Goal: Task Accomplishment & Management: Use online tool/utility

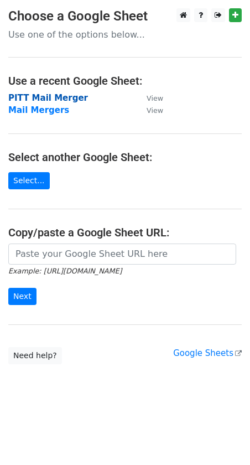
click at [42, 98] on strong "PITT Mail Merger" at bounding box center [48, 98] width 80 height 10
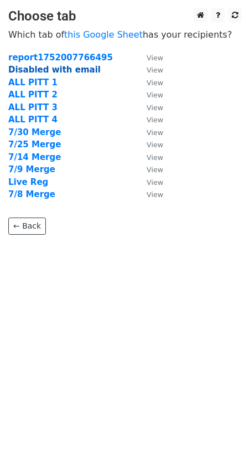
click at [44, 71] on strong "Disabled with email" at bounding box center [54, 70] width 93 height 10
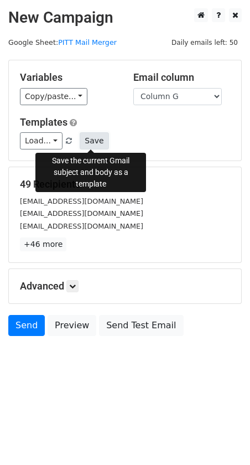
click at [86, 145] on button "Save" at bounding box center [94, 140] width 29 height 17
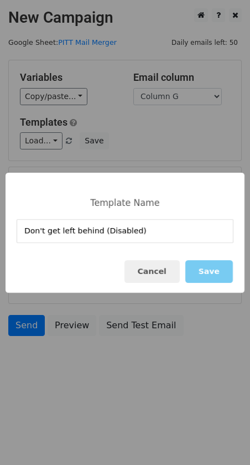
type input "Don't get left behind (Disabled)"
click at [206, 271] on button "Save" at bounding box center [210, 271] width 48 height 23
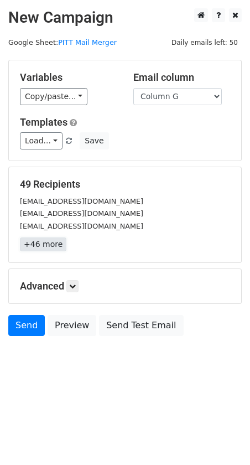
click at [52, 250] on link "+46 more" at bounding box center [43, 245] width 47 height 14
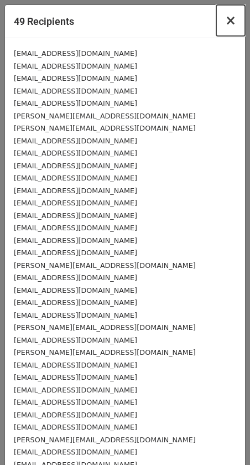
click at [230, 24] on span "×" at bounding box center [231, 21] width 11 height 16
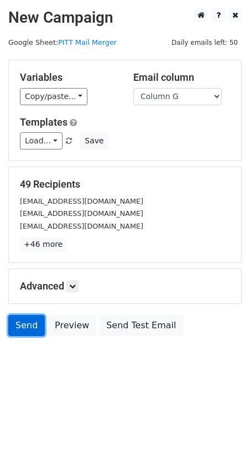
click at [17, 325] on link "Send" at bounding box center [26, 325] width 37 height 21
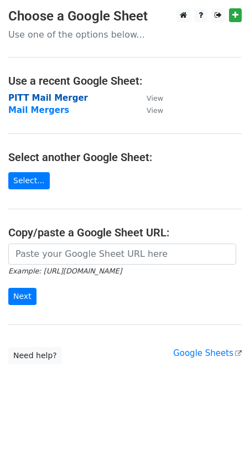
click at [33, 99] on strong "PITT Mail Merger" at bounding box center [48, 98] width 80 height 10
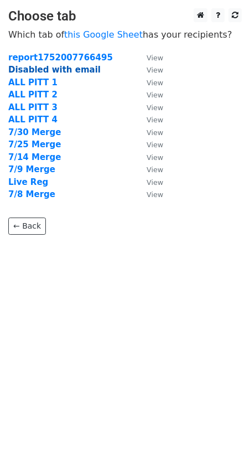
click at [25, 70] on strong "Disabled with email" at bounding box center [54, 70] width 93 height 10
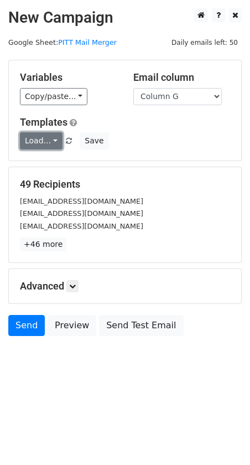
click at [49, 143] on link "Load..." at bounding box center [41, 140] width 43 height 17
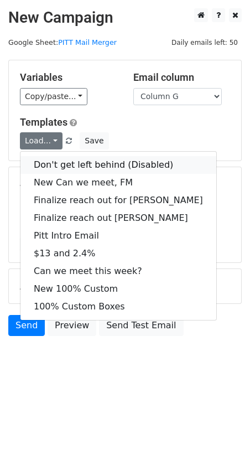
click at [57, 162] on link "Don't get left behind (Disabled)" at bounding box center [119, 165] width 196 height 18
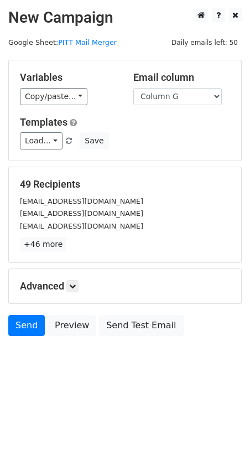
click at [199, 361] on body "New Campaign Daily emails left: 50 Google Sheet: PITT Mail Merger Variables Cop…" at bounding box center [125, 197] width 250 height 378
click at [19, 326] on link "Send" at bounding box center [26, 325] width 37 height 21
